Goal: Information Seeking & Learning: Understand process/instructions

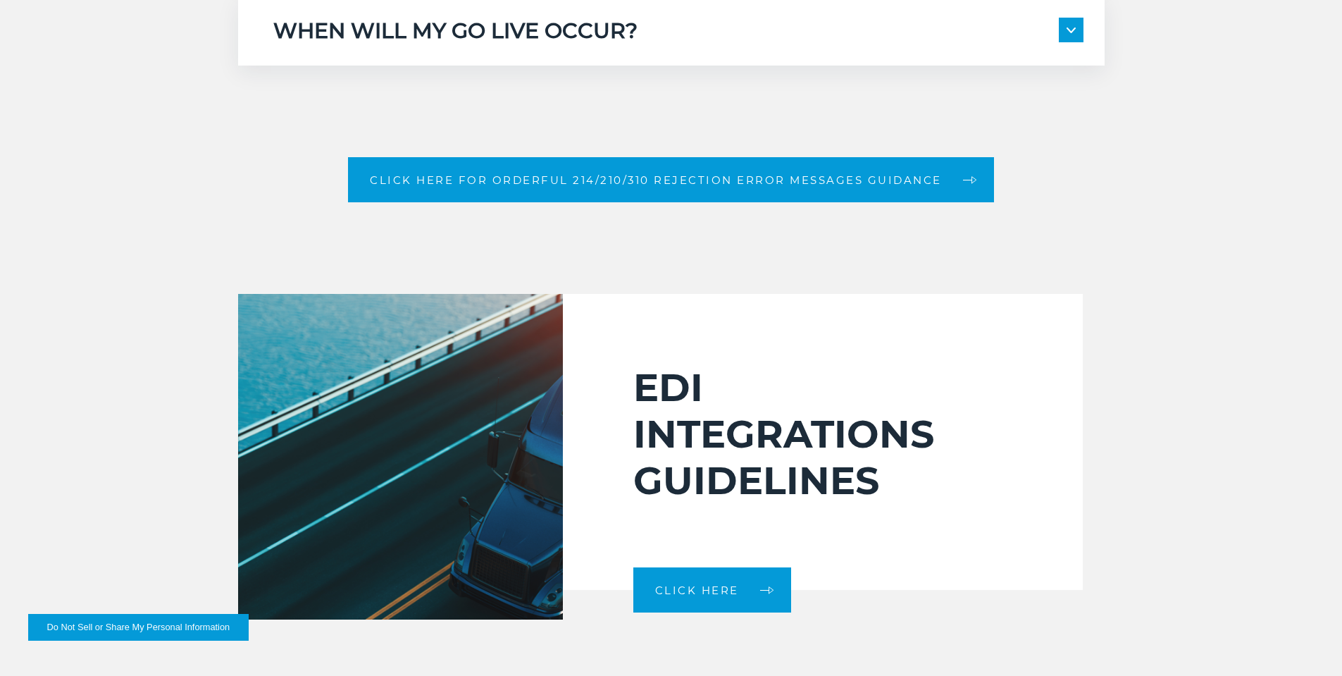
scroll to position [2395, 0]
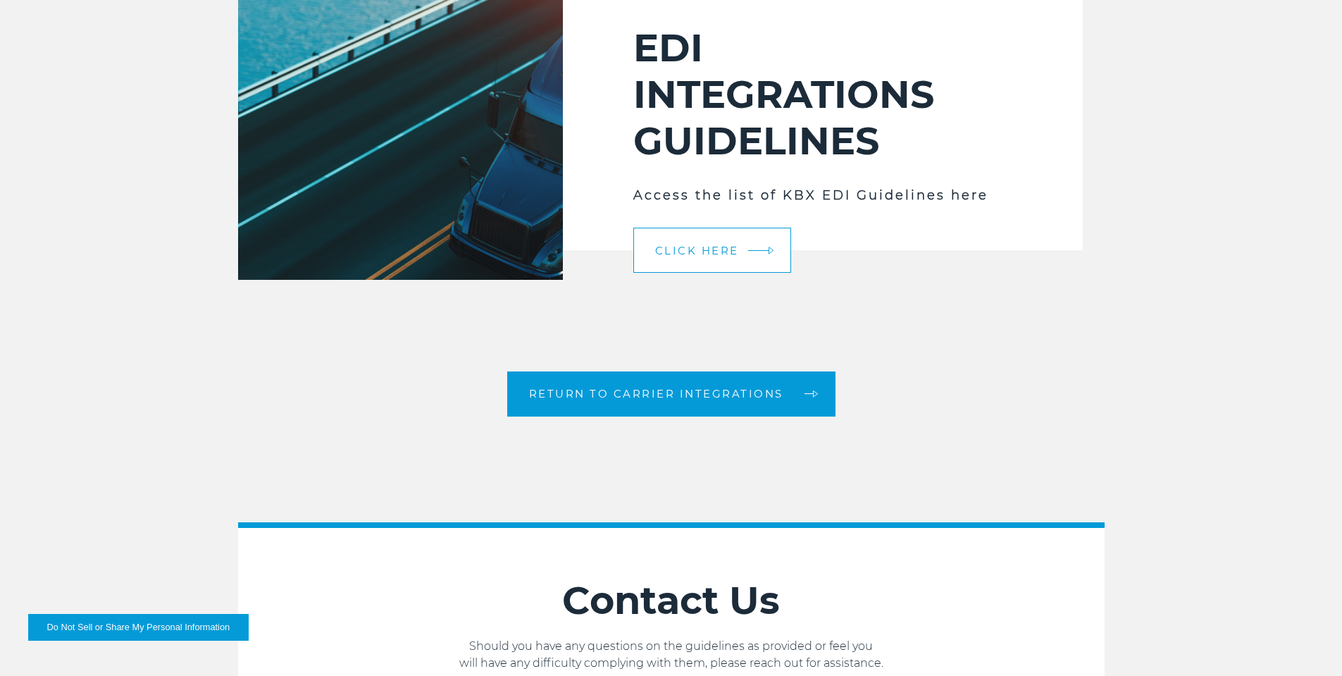
click at [677, 254] on span "Click Here" at bounding box center [697, 250] width 84 height 11
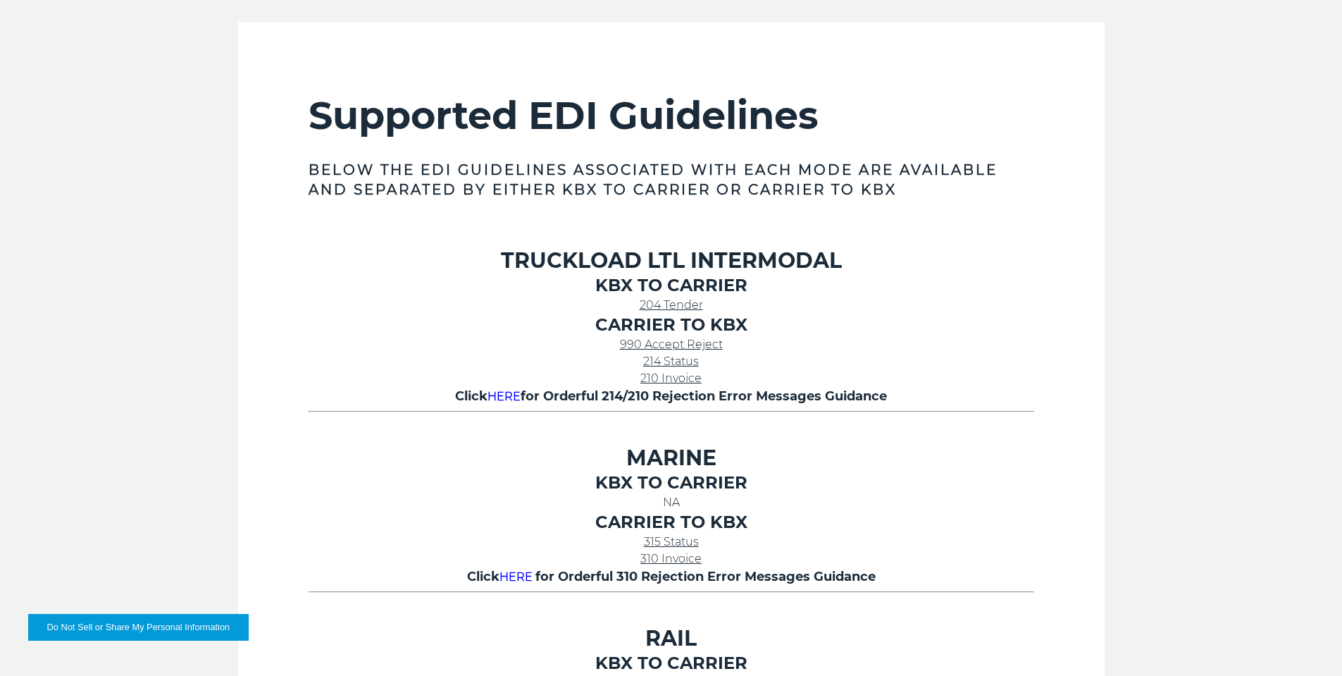
scroll to position [493, 0]
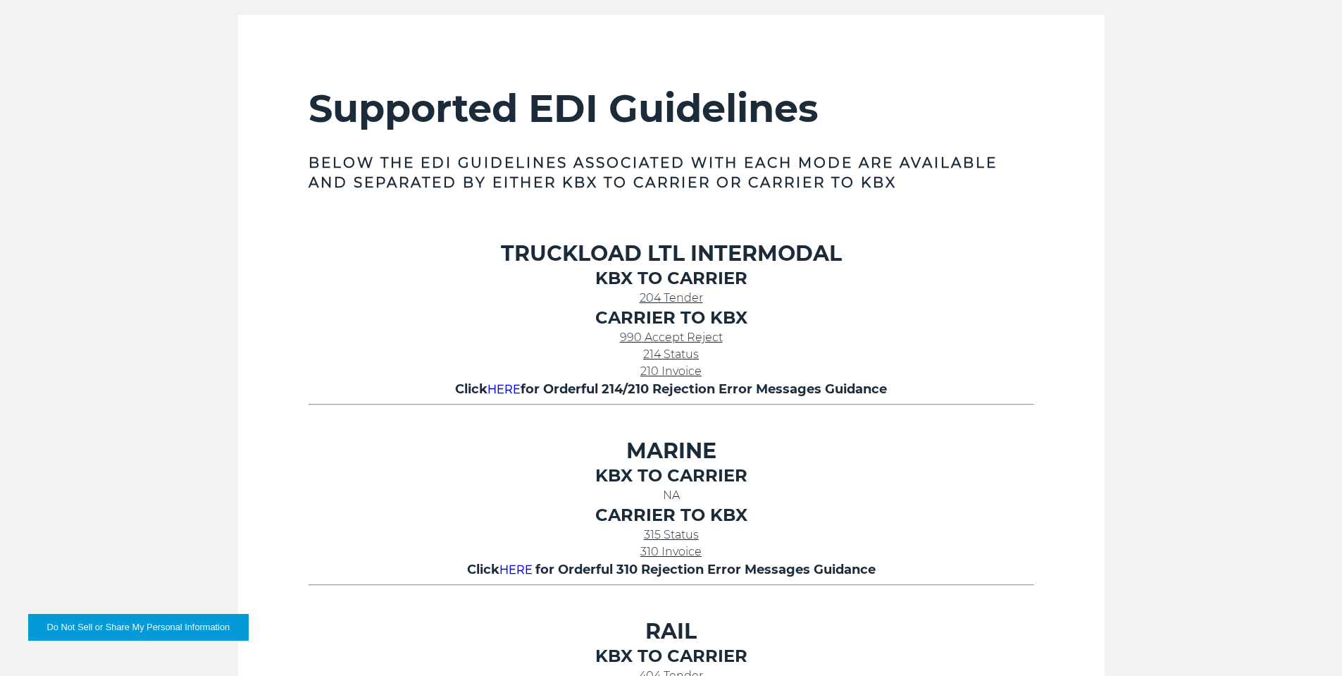
click at [666, 306] on p "204 Tender" at bounding box center [672, 298] width 726 height 17
click at [666, 300] on span "204 Tender" at bounding box center [671, 297] width 63 height 13
